Goal: Task Accomplishment & Management: Use online tool/utility

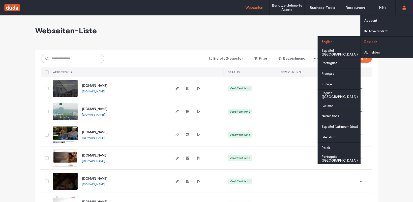
click at [332, 41] on div "English" at bounding box center [339, 41] width 42 height 11
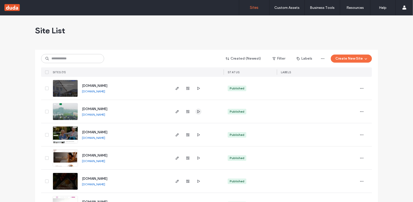
click at [198, 111] on icon "button" at bounding box center [198, 111] width 4 height 4
click at [197, 89] on icon "button" at bounding box center [198, 88] width 4 height 4
click at [174, 114] on span "button" at bounding box center [177, 111] width 6 height 6
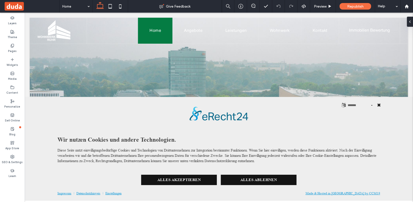
click at [376, 105] on button "Schließen" at bounding box center [379, 105] width 8 height 8
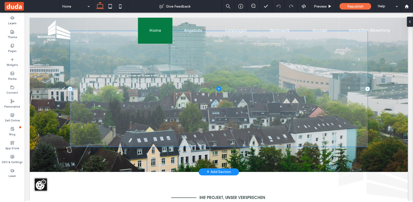
scroll to position [76, 0]
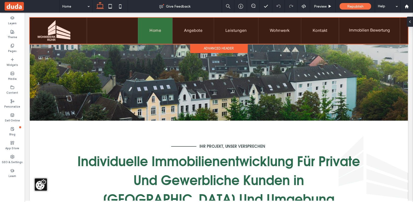
click at [202, 48] on div "Advanced Header" at bounding box center [219, 48] width 58 height 9
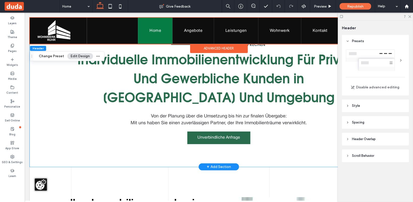
scroll to position [277, 0]
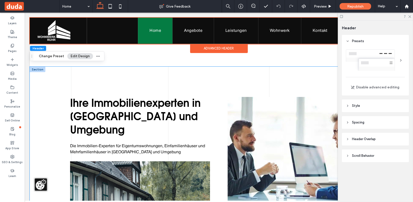
click at [70, 77] on div "Ihre Immobilienexperten in Essen und Umgebung Die Immobilien-Experten für Eigen…" at bounding box center [218, 203] width 313 height 275
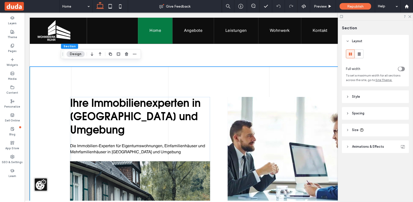
click at [370, 96] on header "Style" at bounding box center [375, 96] width 67 height 13
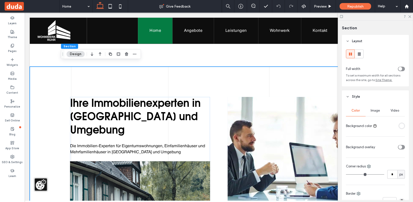
click at [374, 113] on div "Image" at bounding box center [375, 110] width 20 height 11
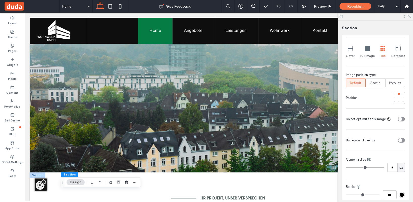
scroll to position [0, 0]
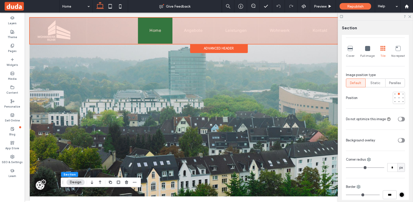
click at [178, 33] on div at bounding box center [218, 30] width 378 height 26
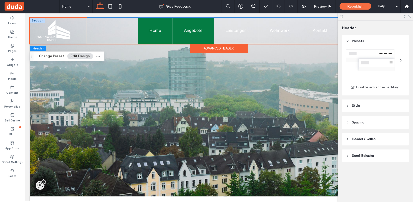
click at [187, 36] on link "Angebote" at bounding box center [192, 30] width 41 height 26
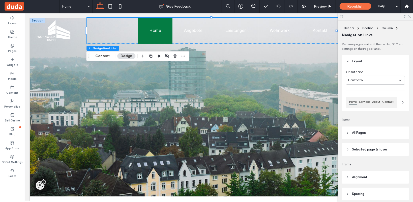
scroll to position [50, 0]
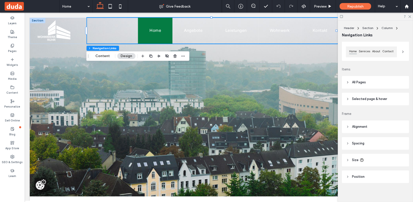
click at [370, 127] on header "Alignment" at bounding box center [375, 126] width 67 height 13
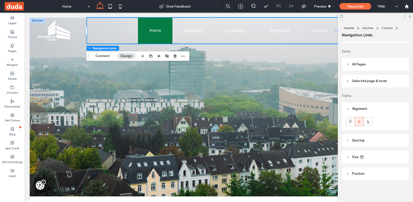
click at [356, 141] on span "Spacing" at bounding box center [358, 140] width 12 height 5
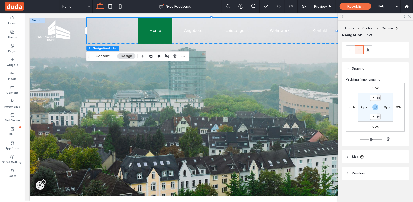
click at [360, 156] on use at bounding box center [361, 156] width 3 height 3
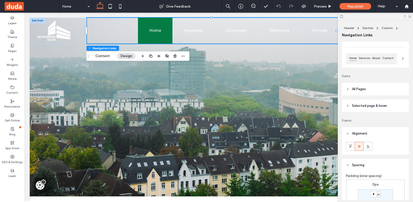
scroll to position [30, 0]
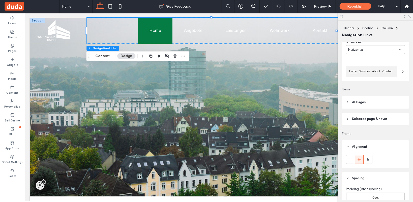
click at [370, 102] on header "All Pages" at bounding box center [375, 102] width 67 height 13
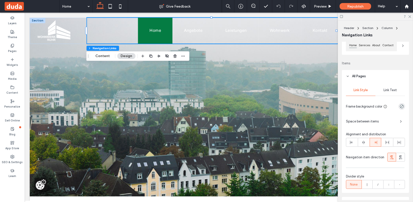
scroll to position [56, 0]
click at [385, 93] on div "Link Text" at bounding box center [389, 90] width 29 height 11
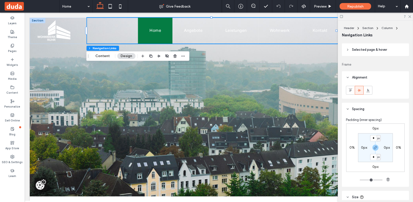
scroll to position [306, 0]
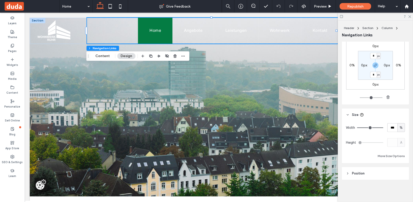
click at [78, 25] on div at bounding box center [61, 30] width 49 height 26
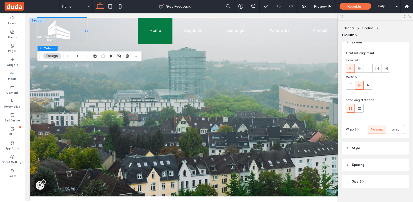
scroll to position [14, 0]
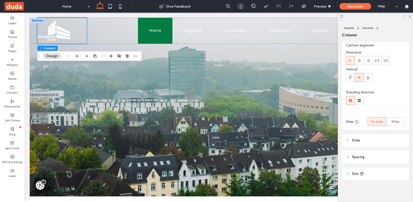
click at [360, 144] on header "Style" at bounding box center [375, 140] width 67 height 13
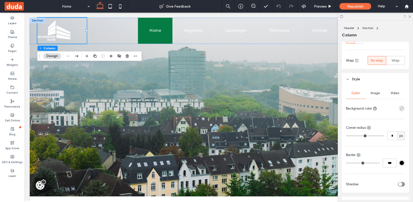
scroll to position [89, 0]
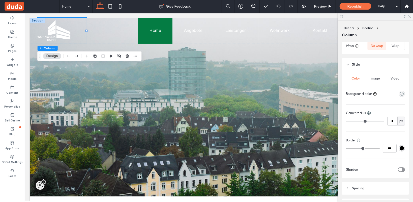
click at [358, 141] on use at bounding box center [358, 140] width 3 height 3
click at [373, 180] on span "Right" at bounding box center [371, 179] width 8 height 5
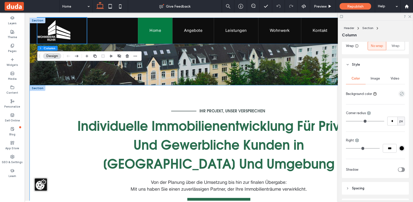
scroll to position [176, 0]
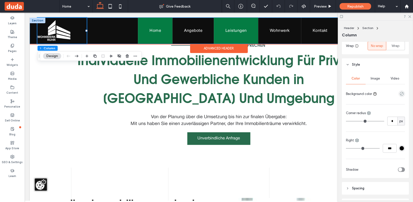
click at [217, 21] on link "Leistungen" at bounding box center [235, 30] width 44 height 26
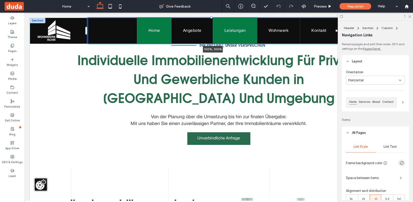
drag, startPoint x: 210, startPoint y: 17, endPoint x: 211, endPoint y: 31, distance: 14.4
click at [211, 31] on div "Home Angebote Leistungen Wohnwerk Kontakt 100% , 100% Immobilien Bewertung" at bounding box center [218, 30] width 378 height 26
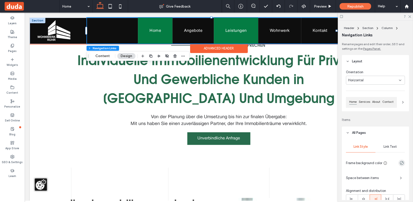
click at [213, 18] on link "Leistungen" at bounding box center [235, 30] width 44 height 26
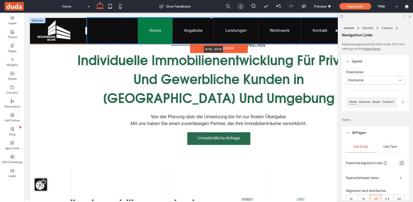
drag, startPoint x: 335, startPoint y: 30, endPoint x: 337, endPoint y: 34, distance: 4.3
click at [337, 34] on div "Home Angebote Leistungen Wohnwerk Kontakt 101% , 100% Immobilien Bewertung" at bounding box center [218, 30] width 378 height 26
type input "****"
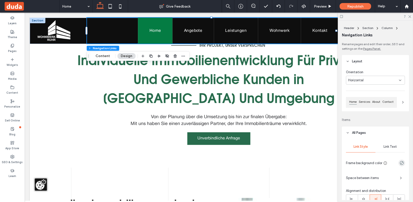
scroll to position [0, 0]
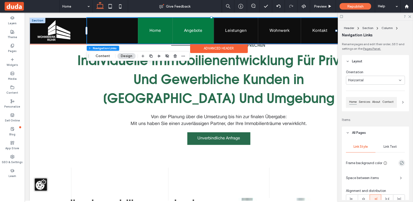
click at [188, 34] on link "Angebote" at bounding box center [192, 30] width 41 height 26
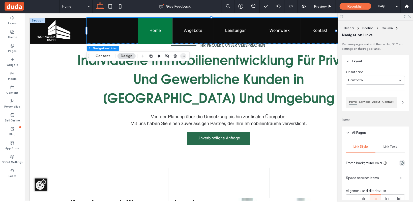
click at [183, 57] on icon "button" at bounding box center [183, 56] width 4 height 4
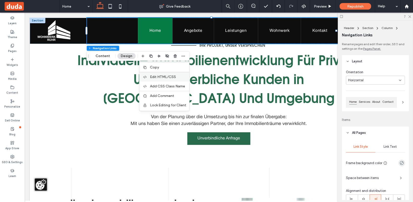
click at [157, 76] on span "Edit HTML/CSS" at bounding box center [163, 77] width 26 height 4
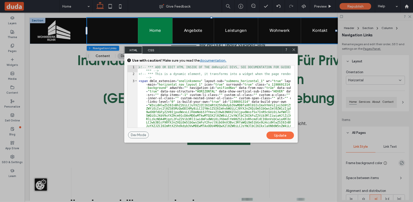
click at [150, 49] on span "CSS" at bounding box center [151, 50] width 18 height 8
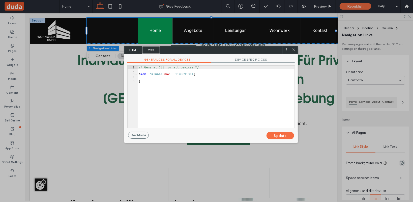
click at [129, 50] on span "HTML" at bounding box center [133, 50] width 18 height 8
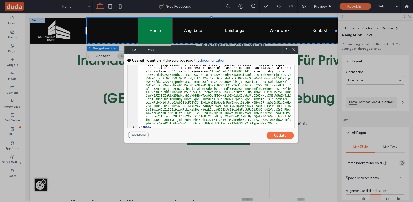
scroll to position [35, 0]
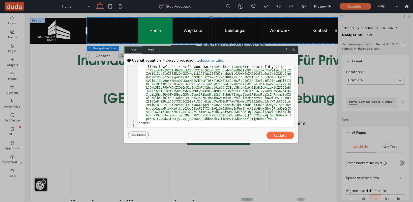
click at [292, 49] on icon at bounding box center [294, 50] width 4 height 4
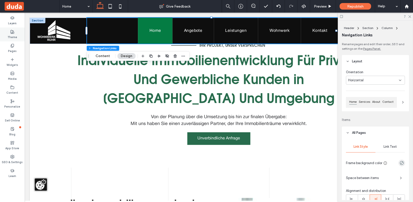
drag, startPoint x: 10, startPoint y: 36, endPoint x: 9, endPoint y: 39, distance: 3.9
click at [10, 36] on label "Theme" at bounding box center [13, 37] width 10 height 6
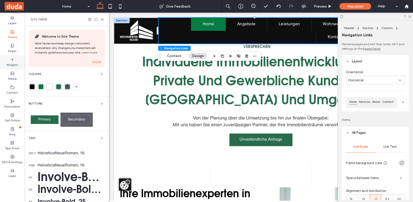
click at [13, 58] on icon at bounding box center [12, 59] width 4 height 4
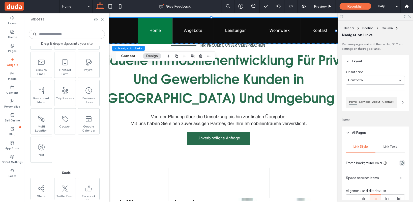
scroll to position [637, 0]
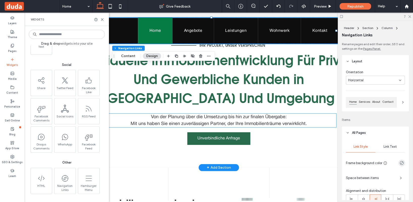
click at [169, 121] on span "﻿ Mit uns haben Sie einen zuverlässigen Partner, der Ihre Immobilienträume verw…" at bounding box center [219, 123] width 176 height 4
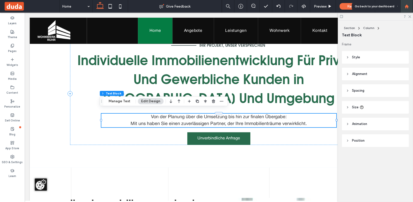
click at [407, 6] on use at bounding box center [406, 6] width 4 height 4
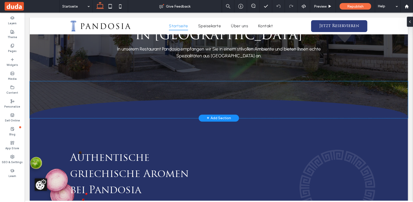
scroll to position [76, 0]
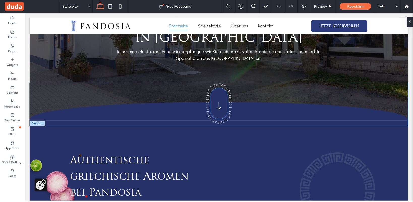
click at [216, 115] on icon at bounding box center [218, 102] width 30 height 30
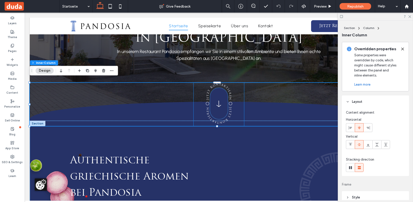
click at [217, 108] on icon at bounding box center [218, 102] width 30 height 30
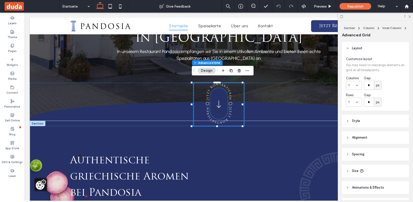
click at [218, 107] on icon at bounding box center [218, 102] width 30 height 30
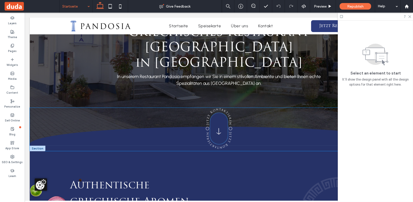
scroll to position [50, 0]
click at [217, 113] on icon at bounding box center [218, 127] width 30 height 30
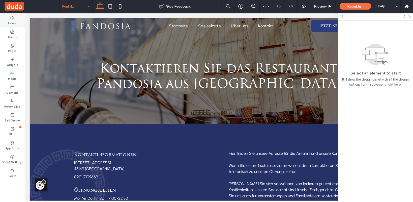
click at [13, 21] on label "Layers" at bounding box center [12, 23] width 9 height 6
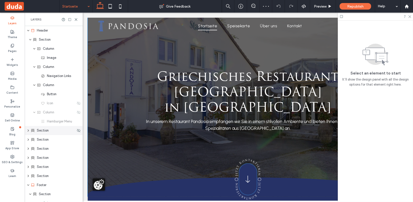
click at [47, 131] on span "Section" at bounding box center [43, 130] width 12 height 5
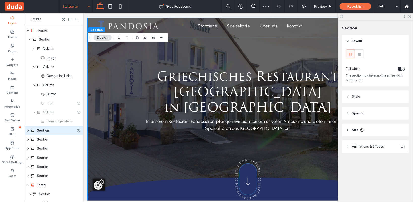
scroll to position [16, 0]
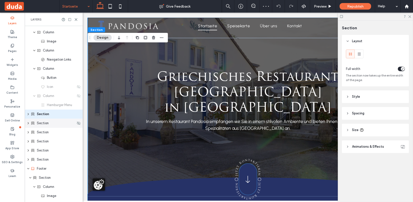
click at [28, 122] on icon "expand Section" at bounding box center [28, 122] width 4 height 3
click at [30, 132] on icon "expand Column" at bounding box center [30, 132] width 4 height 3
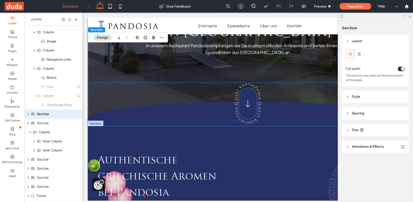
click at [146, 111] on div at bounding box center [247, 103] width 320 height 43
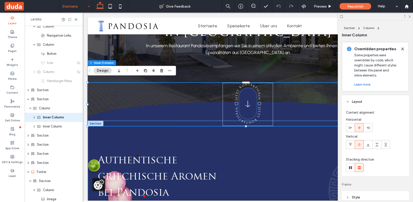
scroll to position [44, 0]
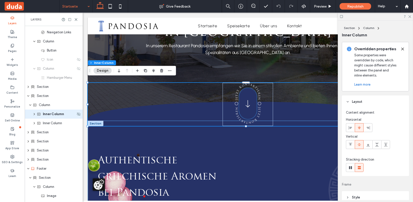
click at [37, 114] on span "expand Inner Column" at bounding box center [34, 113] width 9 height 3
click at [39, 125] on div "Advanced Grid" at bounding box center [54, 122] width 58 height 9
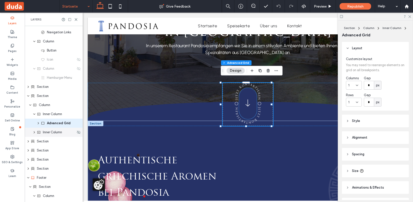
scroll to position [53, 0]
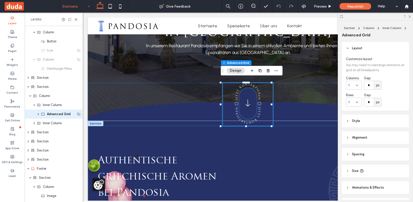
click at [38, 114] on icon "expand Advanced Grid" at bounding box center [38, 113] width 4 height 3
click at [57, 124] on span "Lottie Animation" at bounding box center [63, 122] width 24 height 5
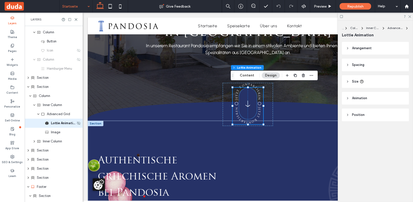
scroll to position [62, 0]
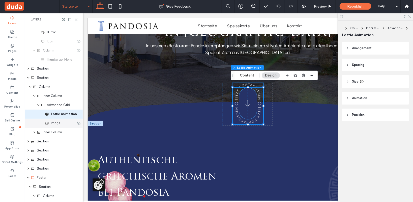
click at [58, 124] on span "Image" at bounding box center [55, 122] width 9 height 5
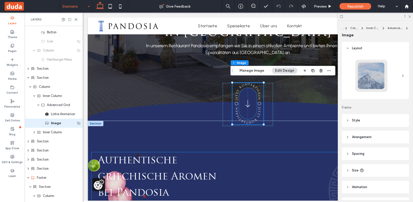
scroll to position [71, 0]
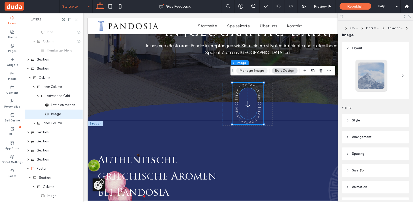
click at [253, 71] on button "Manage Image" at bounding box center [251, 71] width 31 height 6
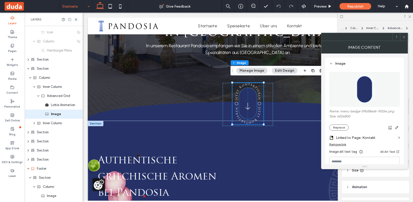
click at [363, 92] on img at bounding box center [364, 89] width 26 height 35
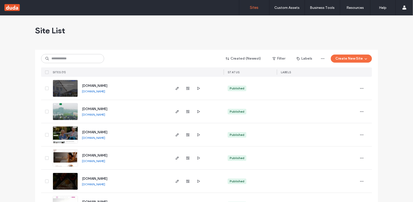
scroll to position [50, 0]
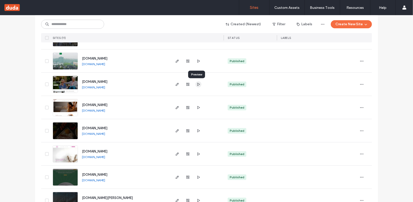
click at [198, 84] on use "button" at bounding box center [198, 83] width 3 height 3
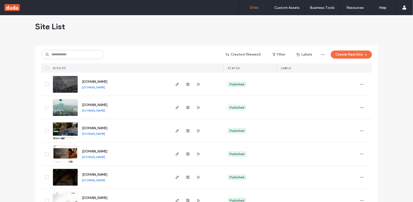
scroll to position [0, 0]
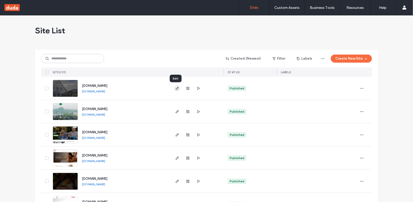
click at [176, 88] on use "button" at bounding box center [177, 88] width 3 height 3
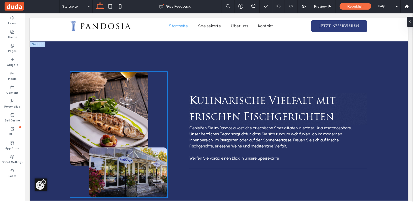
scroll to position [806, 0]
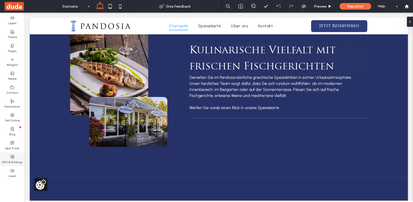
click at [13, 155] on icon at bounding box center [12, 156] width 4 height 4
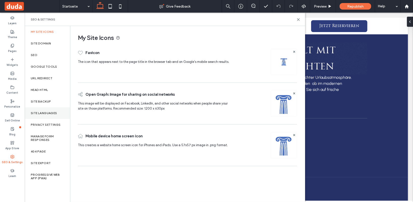
click at [43, 113] on label "Site Languages" at bounding box center [44, 113] width 26 height 4
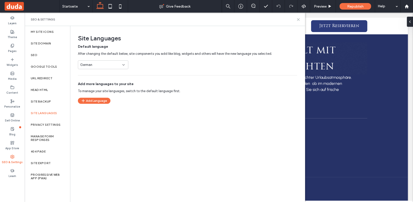
click at [299, 19] on icon at bounding box center [298, 20] width 4 height 4
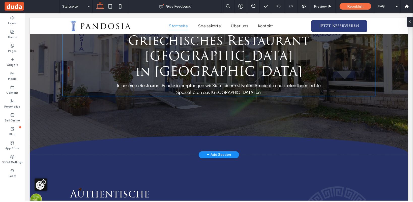
scroll to position [0, 0]
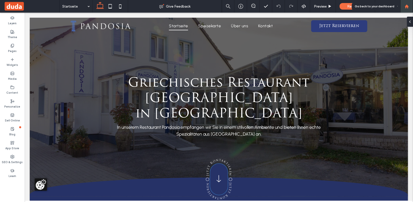
click at [407, 5] on icon at bounding box center [406, 6] width 4 height 4
